Goal: Task Accomplishment & Management: Use online tool/utility

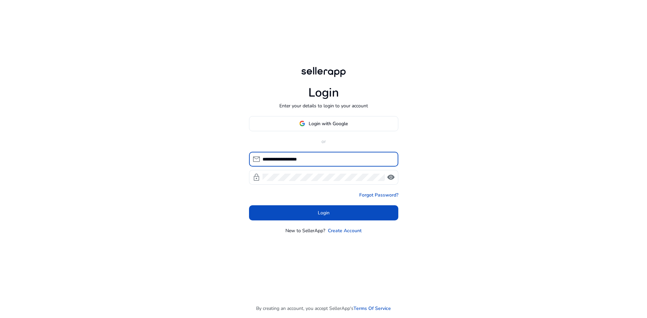
type input "**********"
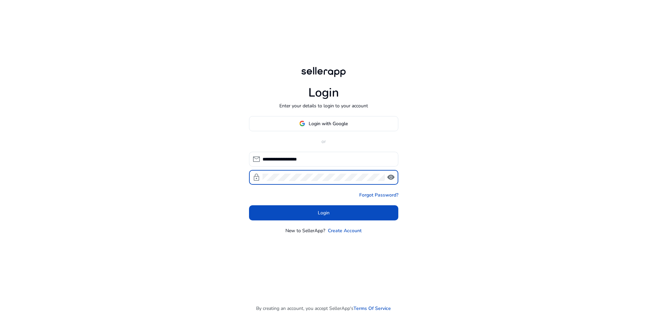
click button "Login" at bounding box center [323, 213] width 149 height 15
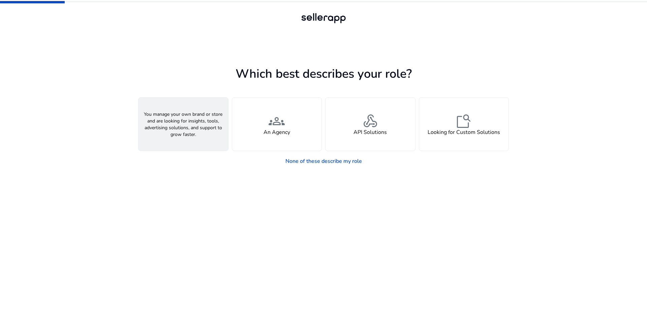
click at [209, 142] on div "person A Seller" at bounding box center [183, 124] width 90 height 53
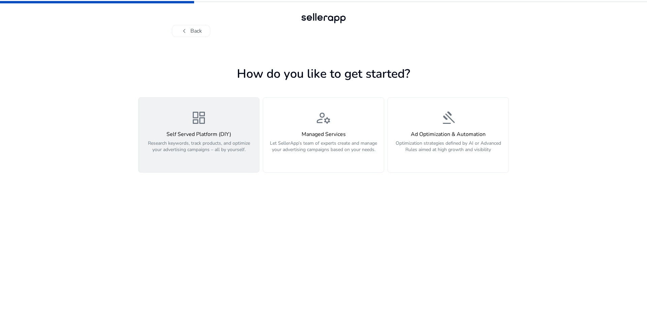
click at [226, 152] on p "Research keywords, track products, and optimize your advertising campaigns – al…" at bounding box center [199, 150] width 113 height 20
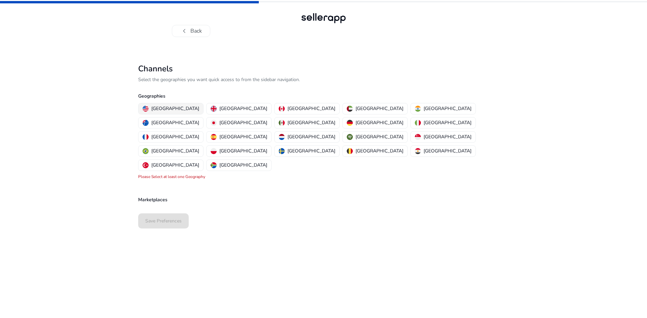
click at [165, 111] on p "[GEOGRAPHIC_DATA]" at bounding box center [175, 108] width 48 height 7
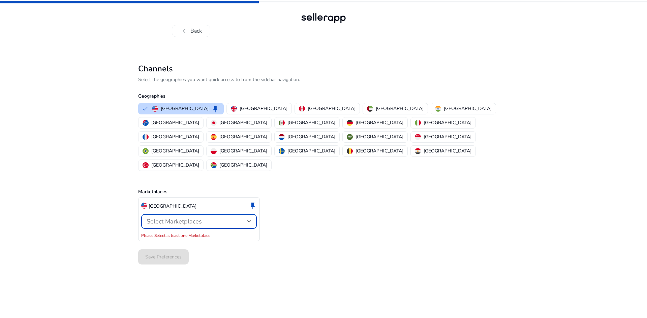
click at [196, 218] on span "Select Marketplaces" at bounding box center [174, 222] width 55 height 8
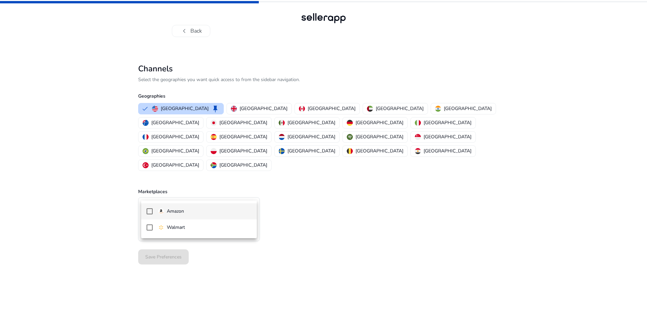
click at [171, 211] on p "Amazon" at bounding box center [175, 211] width 17 height 7
click at [310, 218] on div at bounding box center [323, 159] width 647 height 318
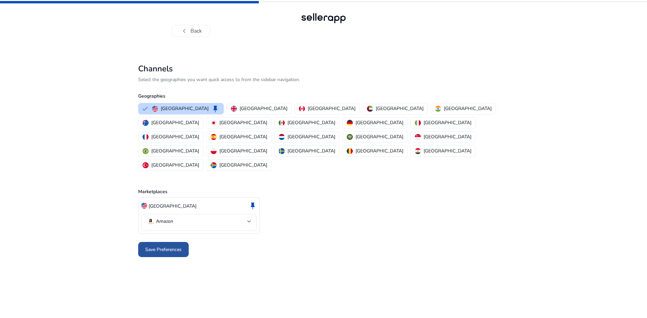
click at [168, 246] on span "Save Preferences" at bounding box center [163, 249] width 36 height 7
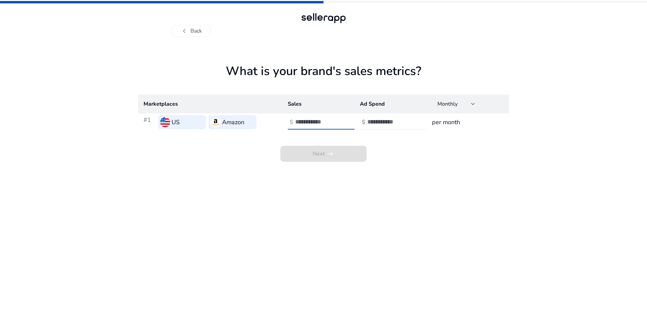
click at [317, 122] on input "number" at bounding box center [317, 121] width 45 height 7
type input "***"
click at [376, 123] on input "number" at bounding box center [389, 121] width 45 height 7
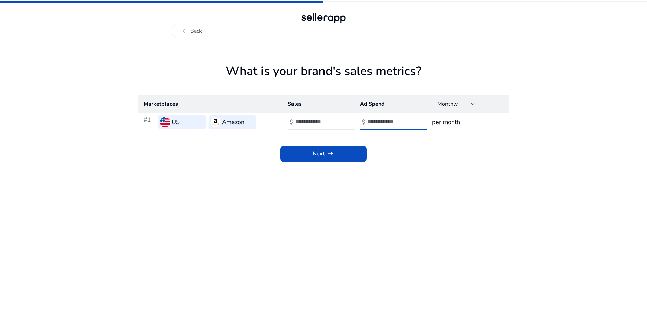
type input "***"
click at [311, 122] on input "***" at bounding box center [317, 121] width 45 height 7
type input "****"
click at [323, 152] on span "Next arrow_right_alt" at bounding box center [324, 154] width 22 height 8
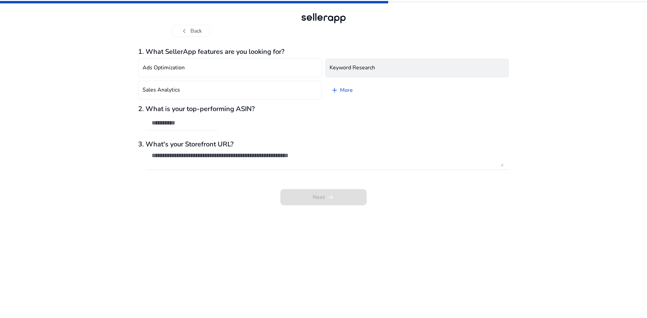
click at [351, 72] on button "Keyword Research" at bounding box center [417, 68] width 184 height 19
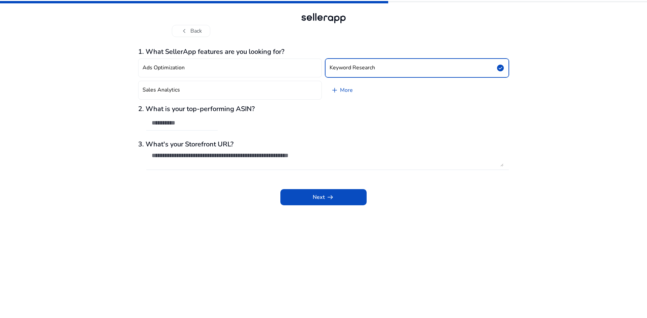
click at [183, 123] on input "text" at bounding box center [182, 122] width 61 height 7
paste input "**********"
type input "**********"
click at [194, 159] on textarea at bounding box center [328, 159] width 352 height 15
click at [321, 193] on span at bounding box center [323, 197] width 86 height 16
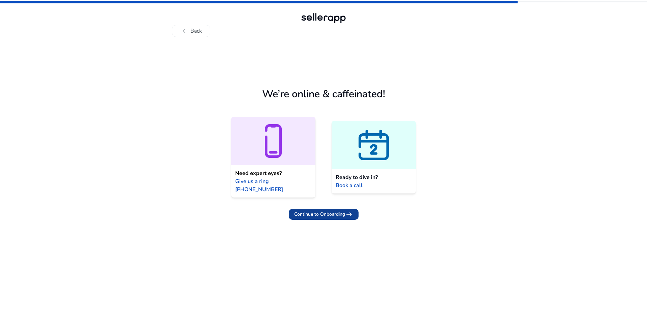
click at [325, 211] on span "Continue to Onboarding" at bounding box center [319, 214] width 51 height 7
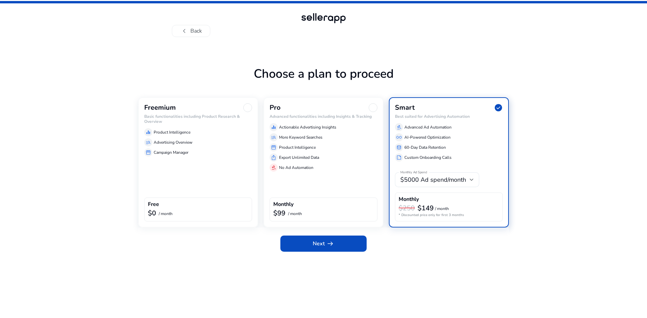
click at [196, 180] on div "Freemium Basic functionalities including Product Research & Overview equalizer …" at bounding box center [198, 162] width 120 height 130
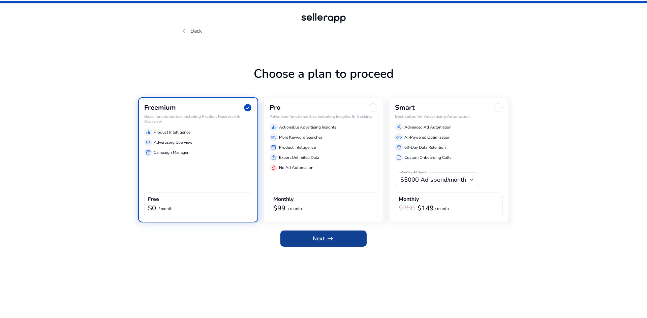
click at [336, 238] on span at bounding box center [323, 239] width 86 height 16
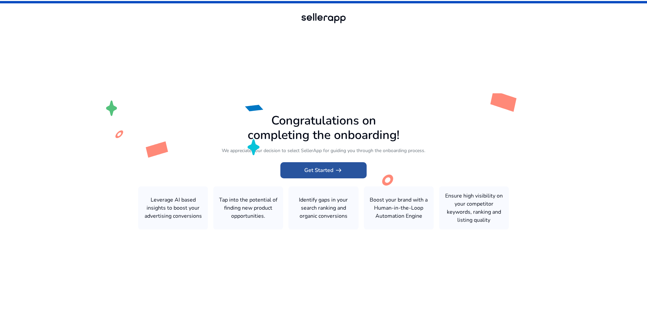
click at [320, 171] on span "Get Started arrow_right_alt" at bounding box center [323, 170] width 38 height 8
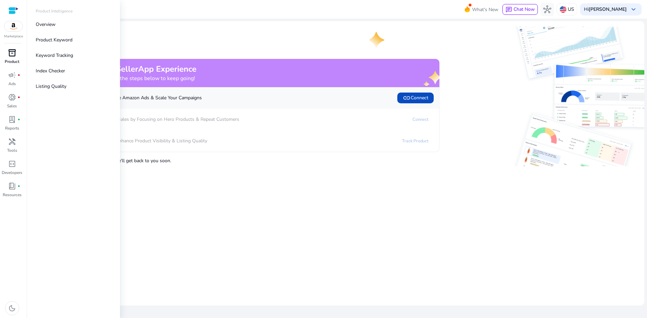
click at [15, 58] on div "inventory_2" at bounding box center [12, 53] width 19 height 11
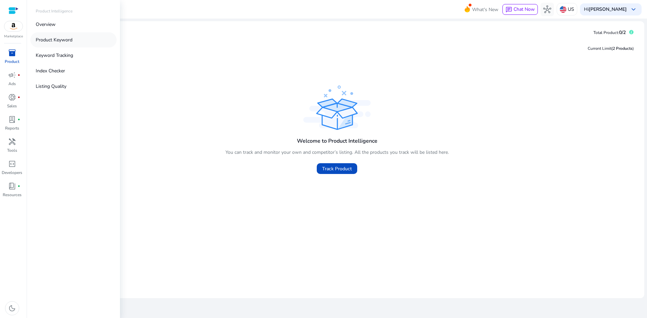
click at [71, 43] on p "Product Keyword" at bounding box center [54, 39] width 37 height 7
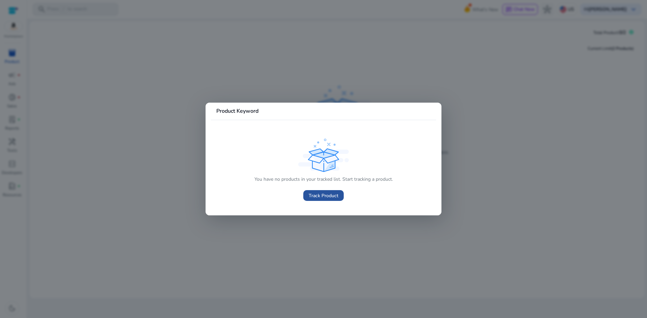
click at [320, 196] on span "Track Product" at bounding box center [324, 195] width 30 height 7
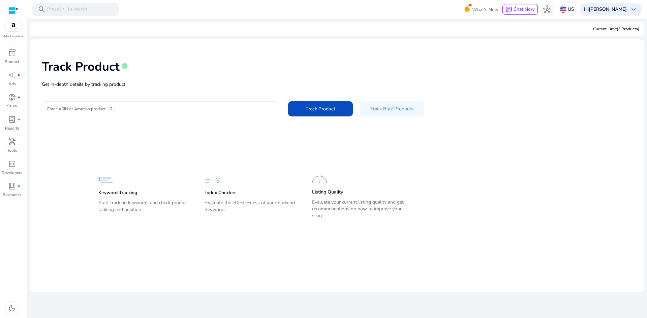
click at [112, 113] on div at bounding box center [159, 108] width 225 height 15
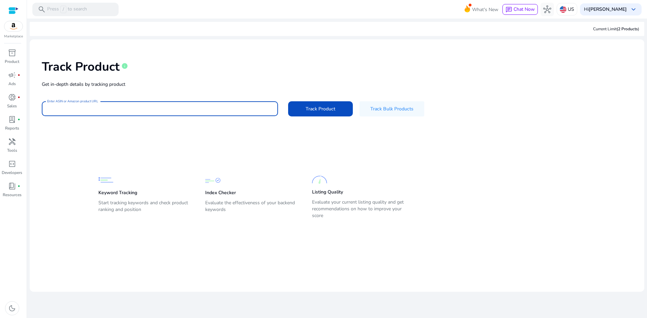
click at [119, 110] on input "Enter ASIN or Amazon product URL" at bounding box center [159, 108] width 225 height 7
paste input "**********"
type input "**********"
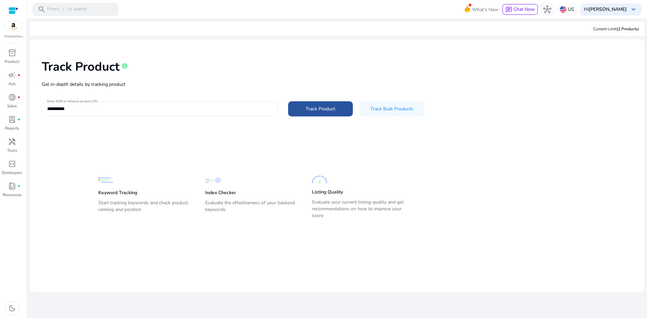
click at [323, 111] on span "Track Product" at bounding box center [321, 108] width 30 height 7
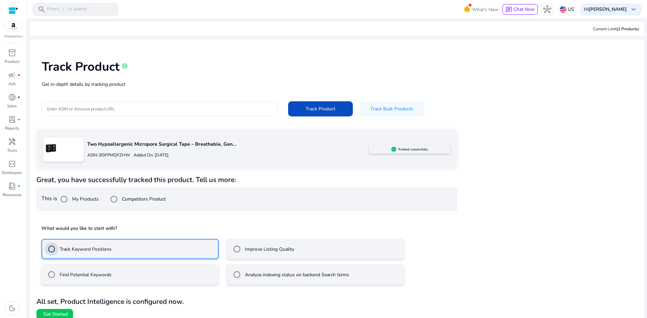
scroll to position [7, 0]
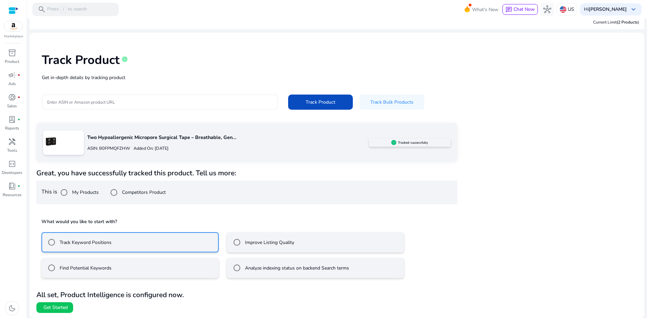
click at [75, 268] on label "Find Potential Keywords" at bounding box center [84, 268] width 53 height 7
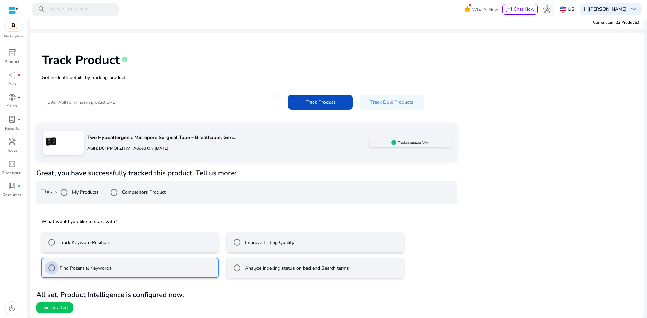
click at [86, 271] on label "Find Potential Keywords" at bounding box center [84, 268] width 53 height 7
click at [66, 245] on label "Track Keyword Positions" at bounding box center [84, 242] width 53 height 7
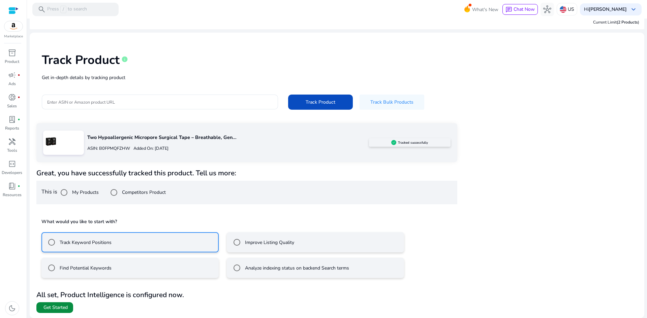
click at [62, 309] on span "Get Started" at bounding box center [55, 308] width 24 height 7
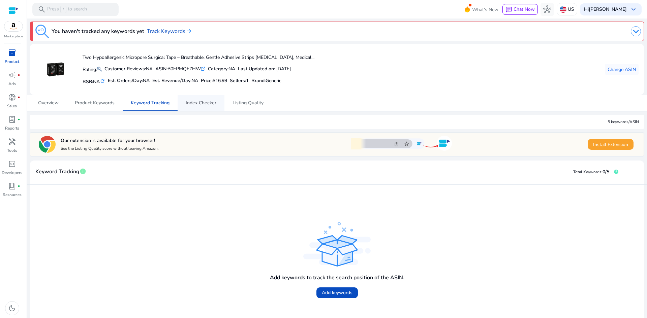
click at [208, 105] on span "Index Checker" at bounding box center [201, 103] width 31 height 5
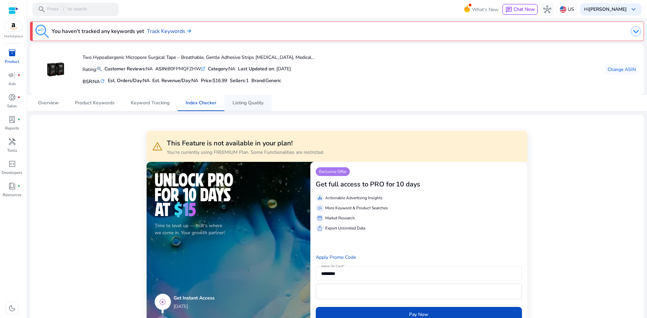
click at [237, 105] on span "Listing Quality" at bounding box center [248, 103] width 31 height 5
click at [156, 107] on span "Keyword Tracking" at bounding box center [150, 103] width 39 height 16
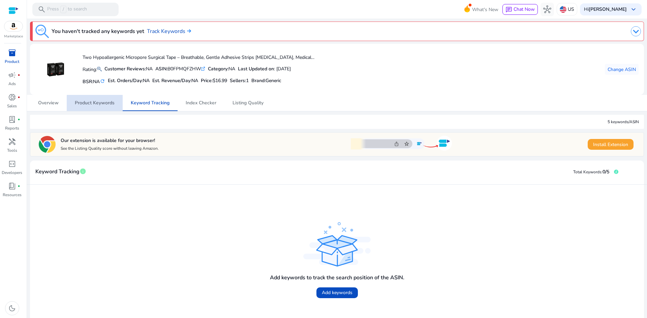
click at [103, 105] on span "Product Keywords" at bounding box center [95, 103] width 40 height 5
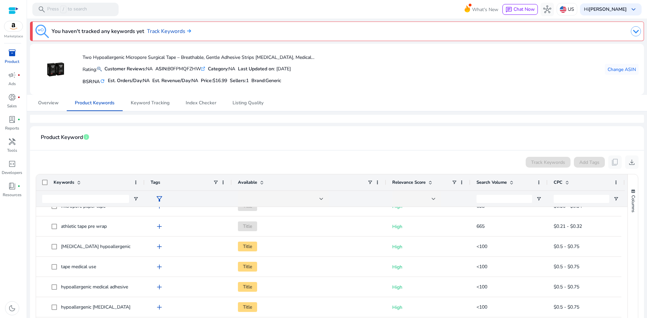
click at [14, 55] on span "inventory_2" at bounding box center [12, 53] width 8 height 8
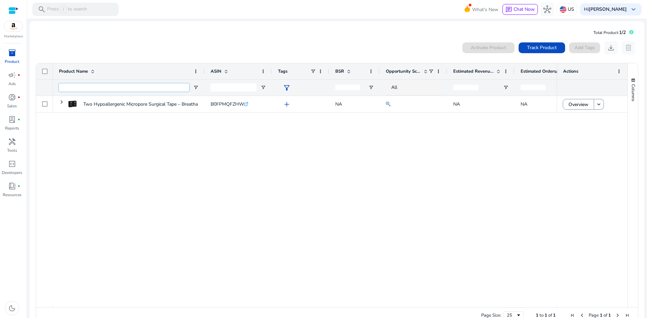
click at [70, 88] on input "Product Name Filter Input" at bounding box center [124, 88] width 130 height 8
click at [538, 48] on span "Track Product" at bounding box center [542, 47] width 30 height 7
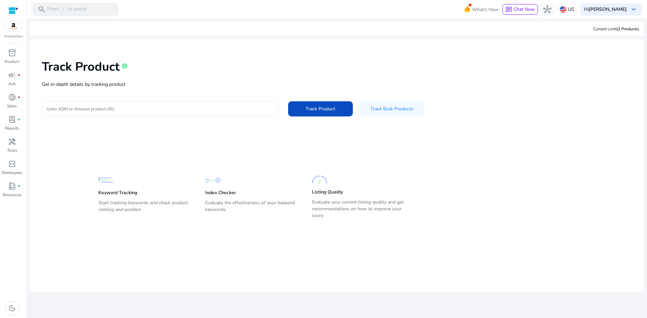
click at [124, 106] on input "Enter ASIN or Amazon product URL" at bounding box center [159, 108] width 225 height 7
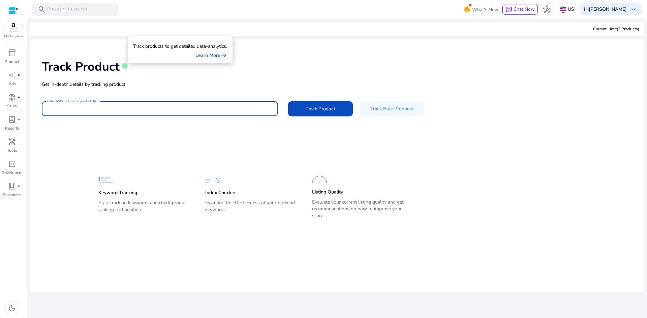
paste input "**********"
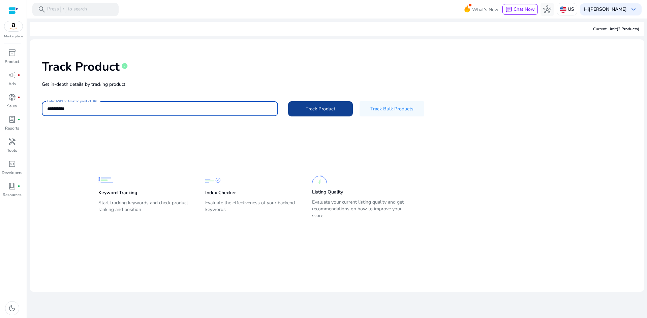
type input "**********"
click at [321, 113] on span at bounding box center [320, 109] width 65 height 16
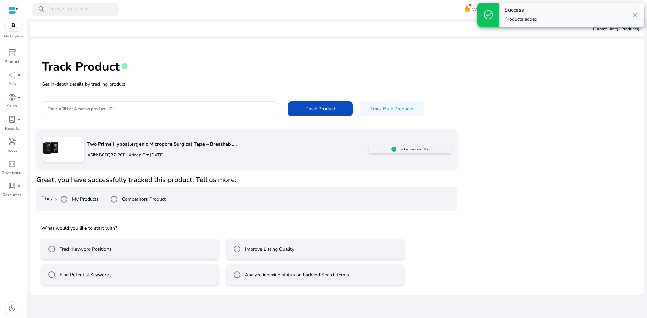
click at [66, 273] on label "Find Potential Keywords" at bounding box center [84, 275] width 53 height 7
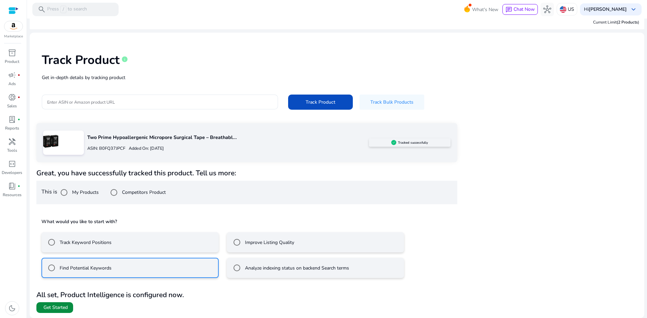
click at [65, 308] on span "Get Started" at bounding box center [55, 308] width 24 height 7
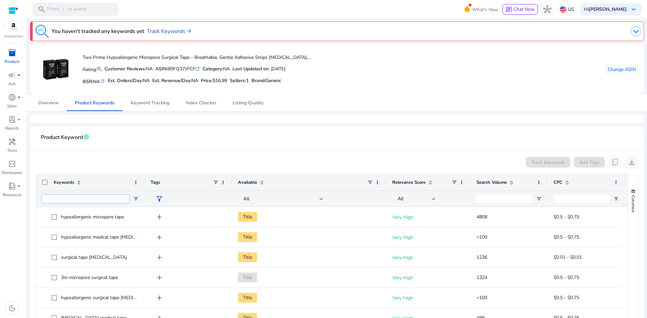
click at [94, 199] on input "Keywords Filter Input" at bounding box center [85, 199] width 87 height 8
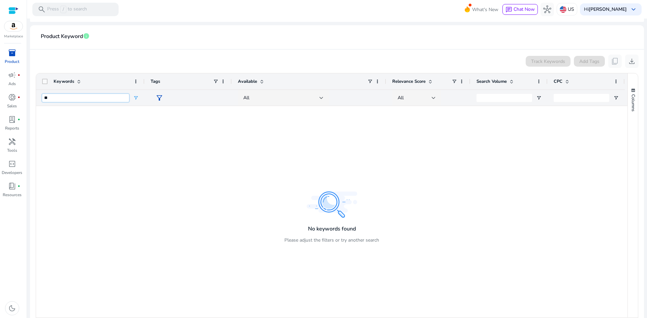
type input "*"
click at [207, 62] on div "Track Keywords Add Tags content_copy download" at bounding box center [336, 61] width 603 height 13
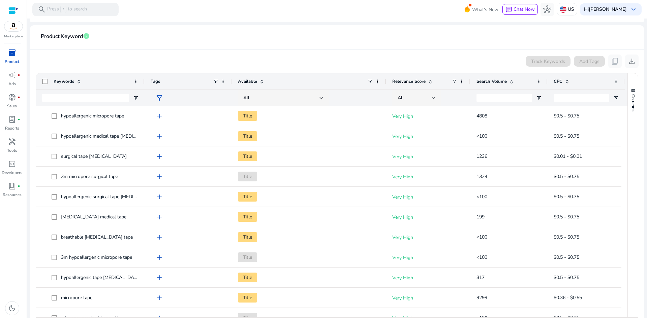
click at [495, 82] on span "Search Volume" at bounding box center [491, 82] width 30 height 6
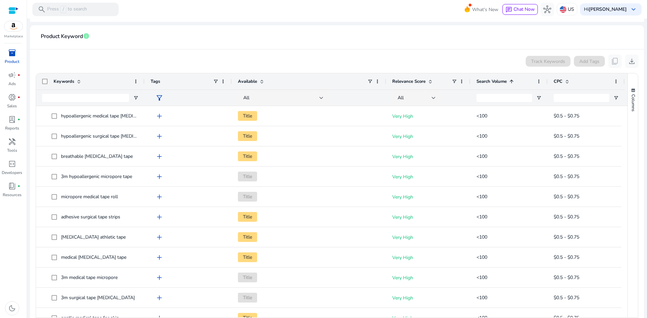
click at [495, 82] on span "Search Volume" at bounding box center [491, 82] width 30 height 6
